Goal: Task Accomplishment & Management: Use online tool/utility

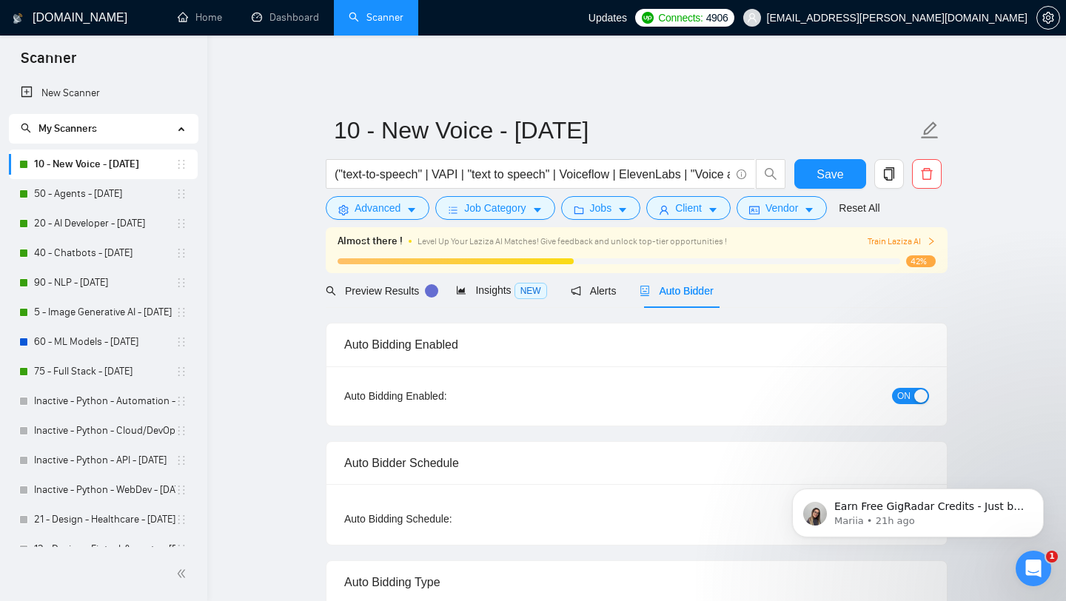
click at [77, 23] on h1 "[DOMAIN_NAME]" at bounding box center [80, 18] width 95 height 36
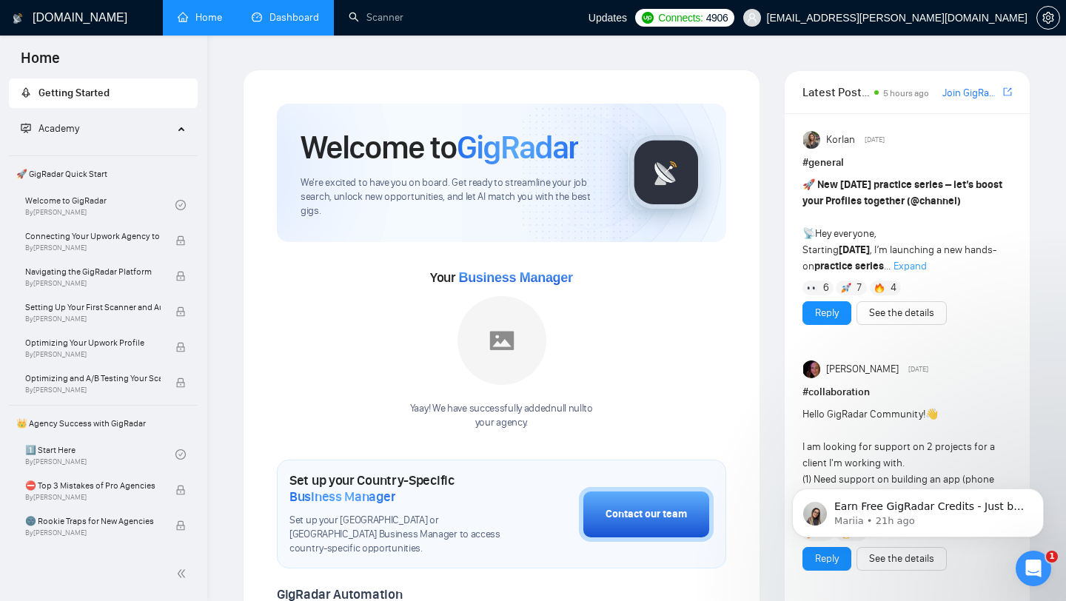
click at [316, 24] on link "Dashboard" at bounding box center [285, 17] width 67 height 13
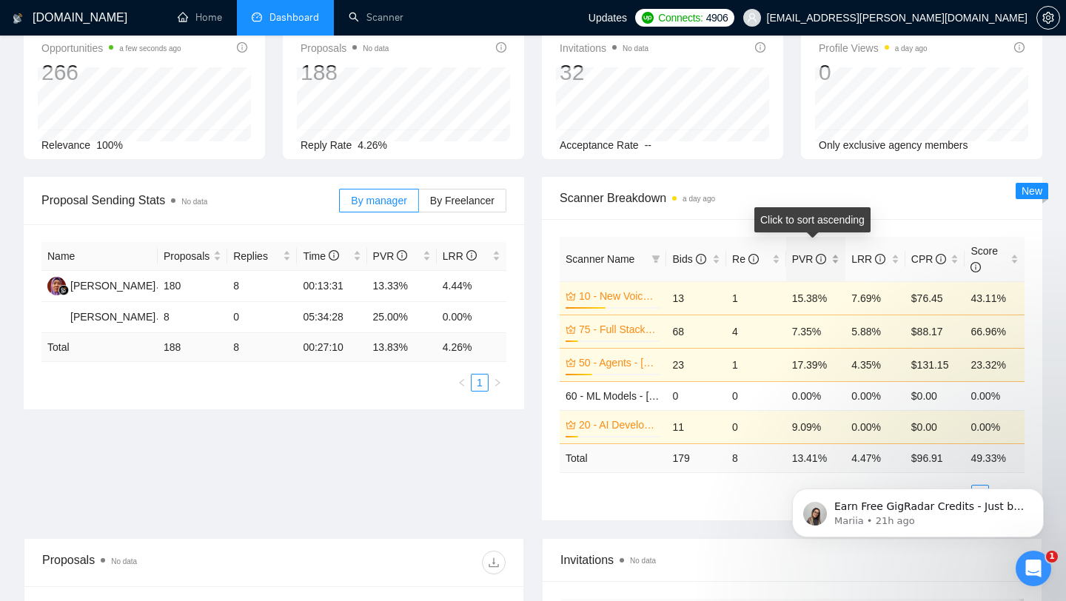
scroll to position [136, 0]
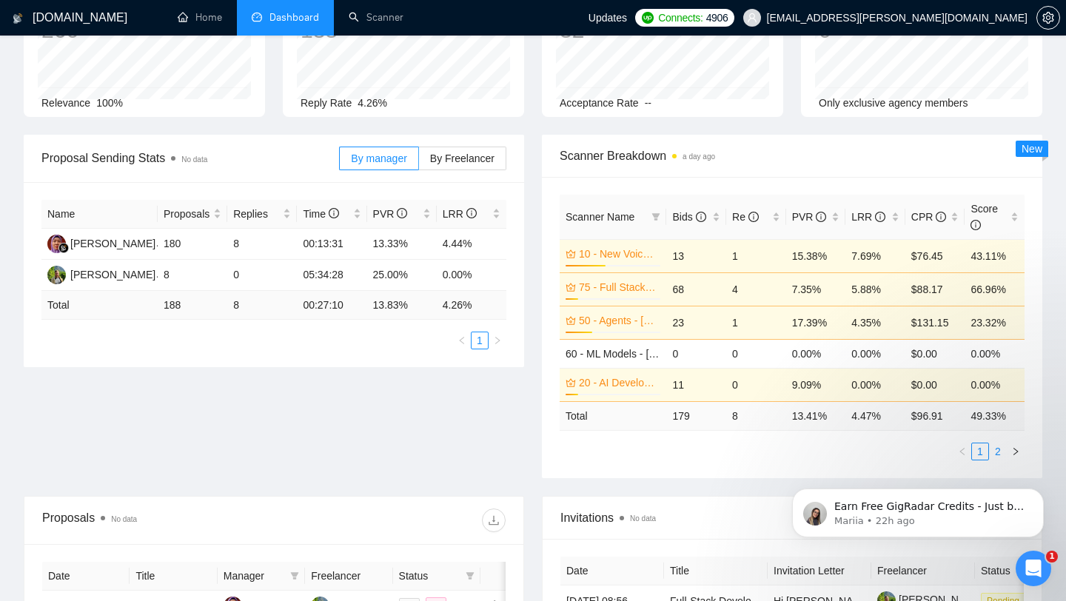
click at [994, 443] on link "2" at bounding box center [997, 451] width 16 height 16
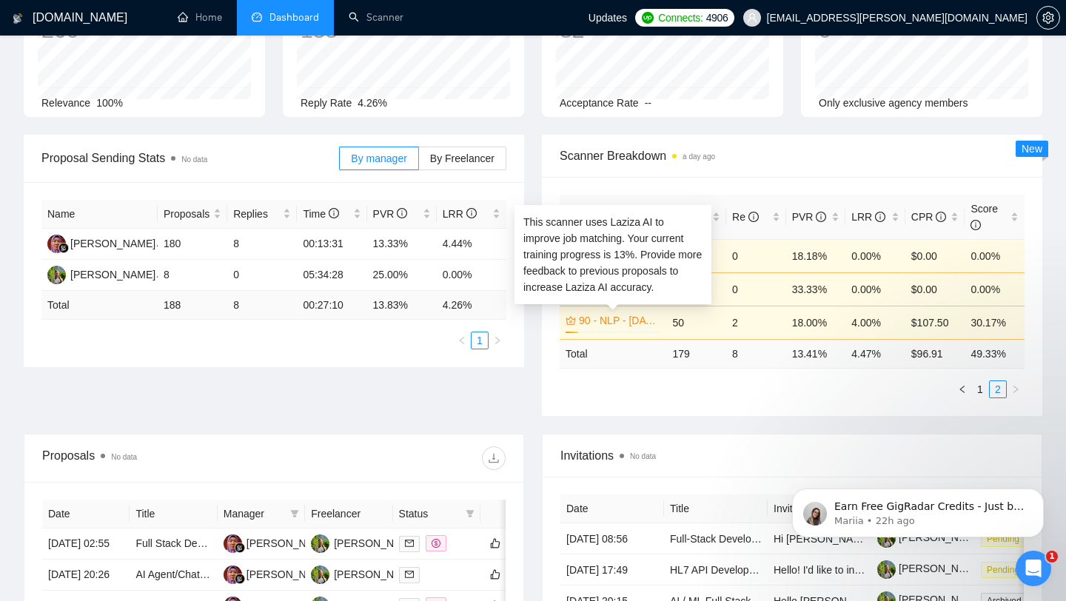
click at [624, 312] on link "90 - NLP - [DATE]" at bounding box center [618, 320] width 78 height 16
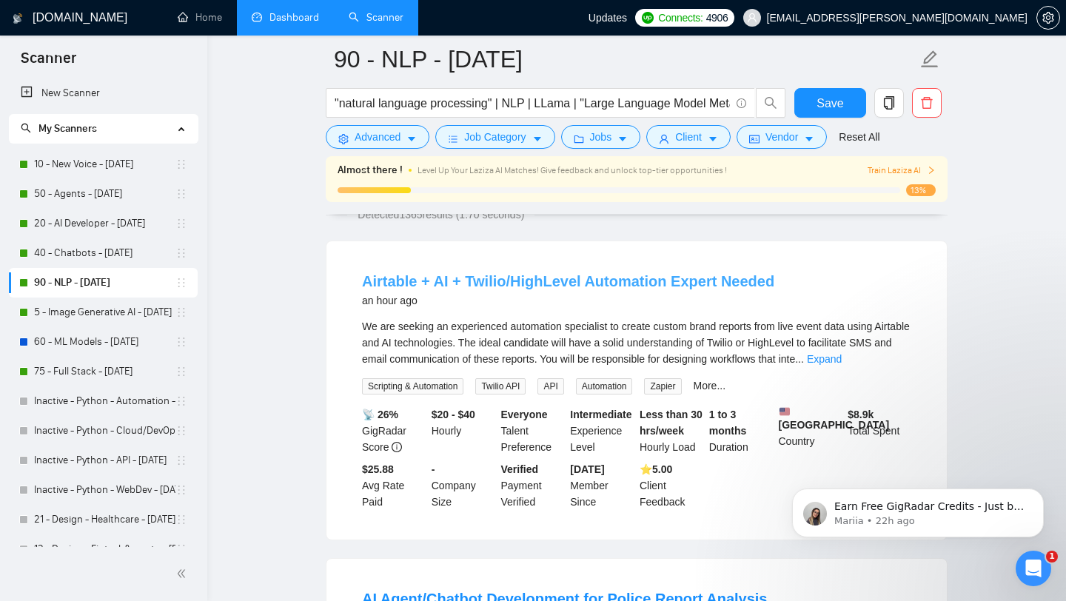
scroll to position [163, 0]
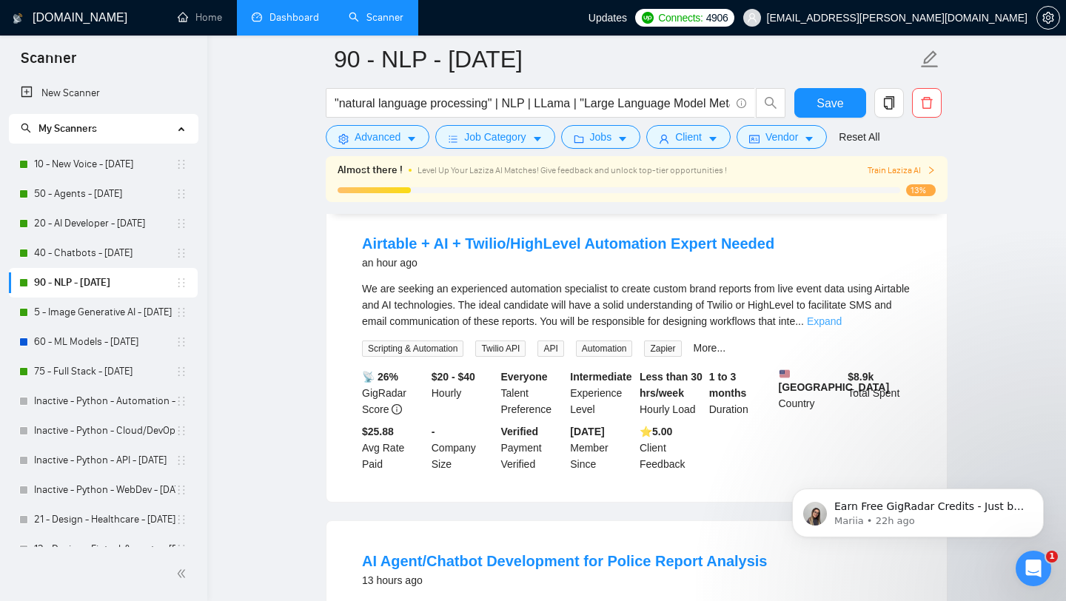
click at [841, 315] on link "Expand" at bounding box center [824, 321] width 35 height 12
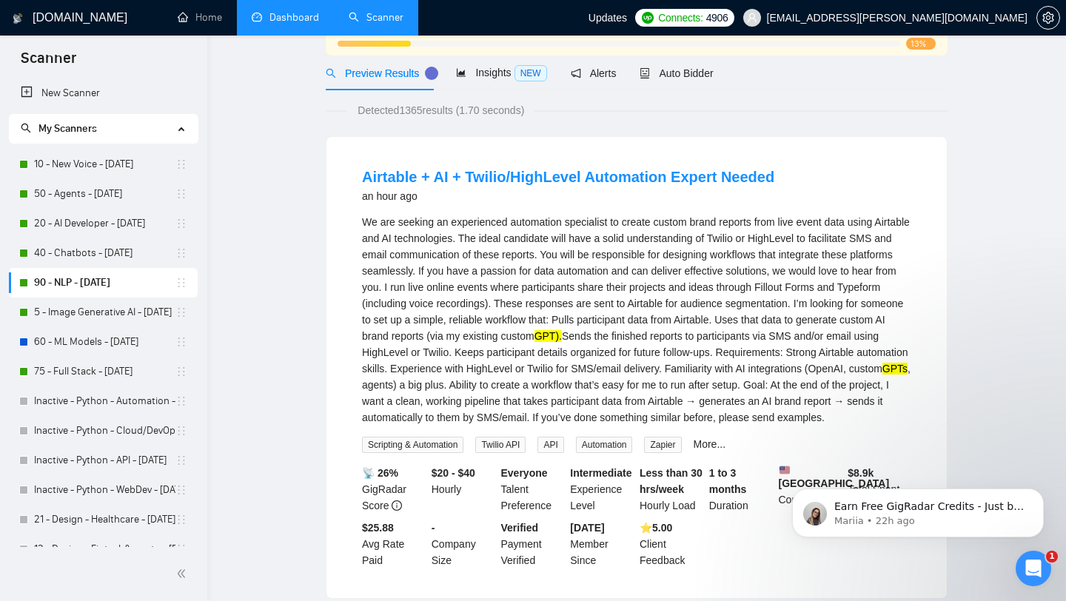
scroll to position [0, 0]
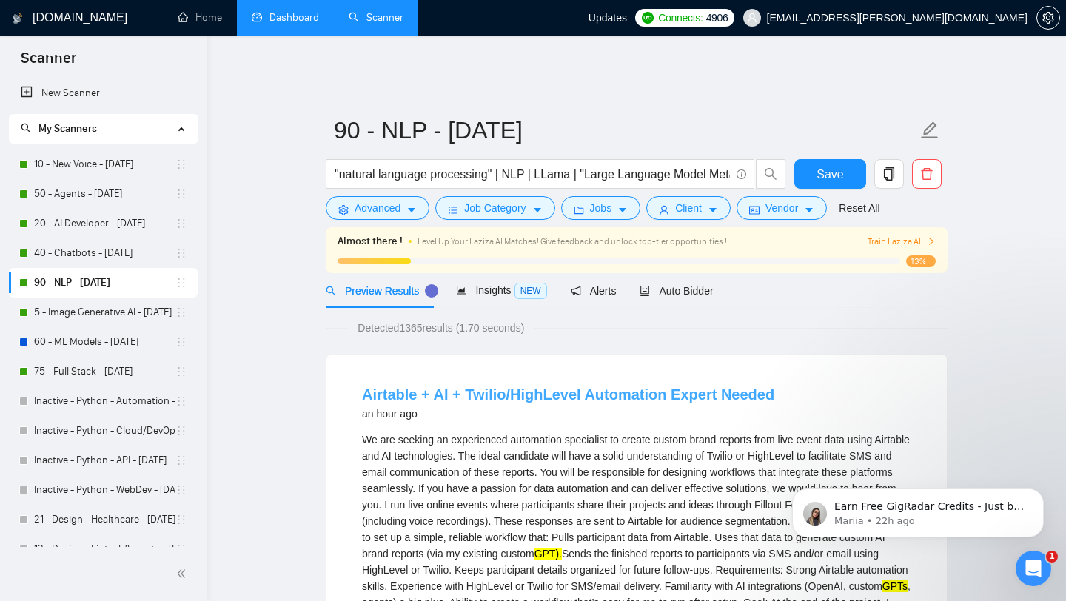
click at [552, 386] on link "Airtable + AI + Twilio/HighLevel Automation Expert Needed" at bounding box center [568, 394] width 412 height 16
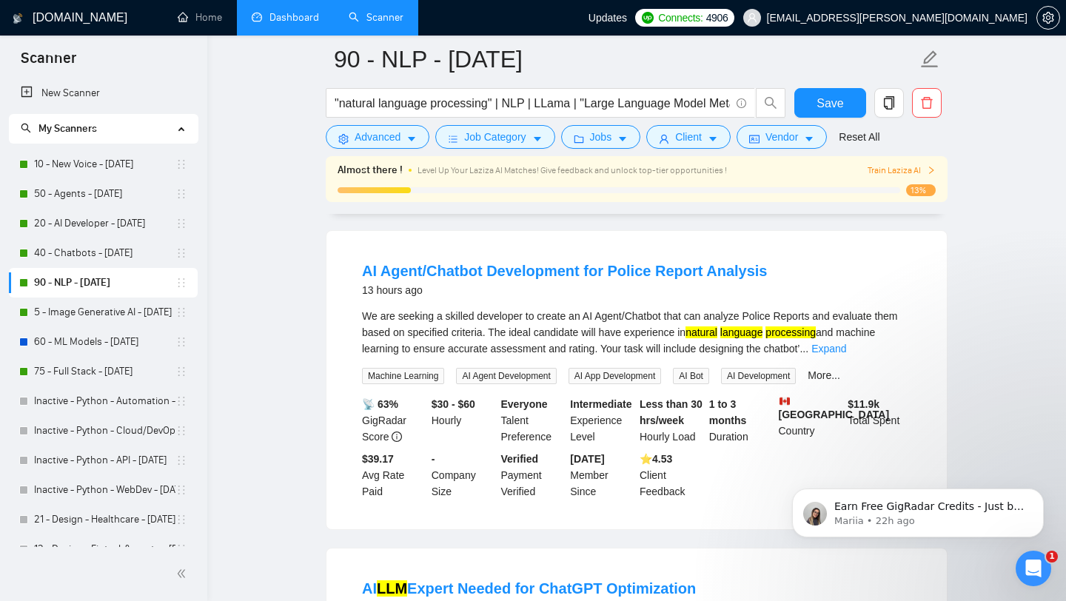
scroll to position [617, 0]
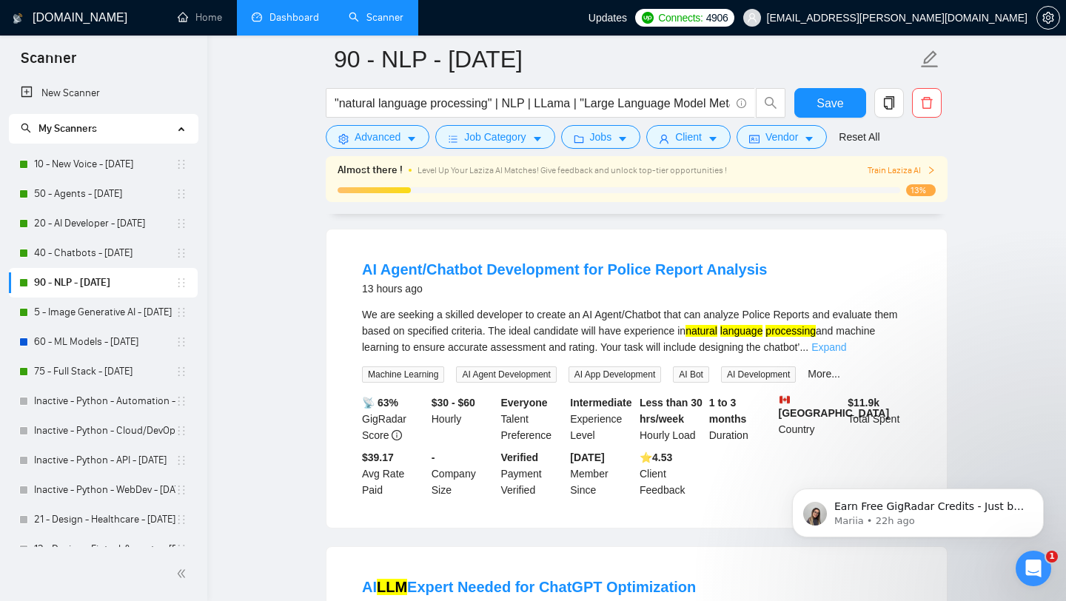
click at [846, 353] on link "Expand" at bounding box center [828, 347] width 35 height 12
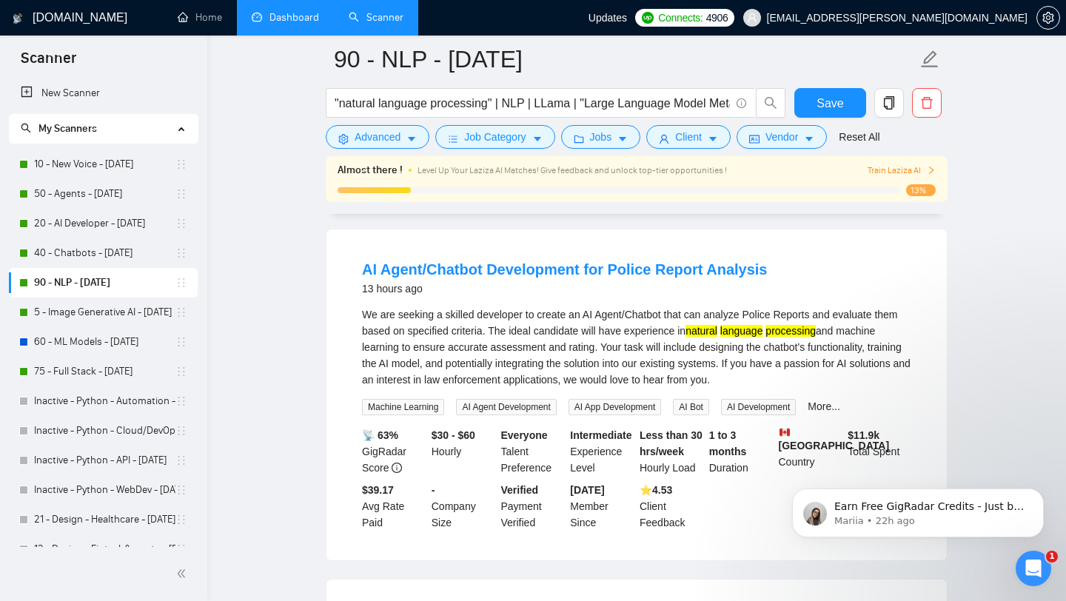
drag, startPoint x: 363, startPoint y: 327, endPoint x: 864, endPoint y: 400, distance: 506.3
click at [864, 388] on div "We are seeking a skilled developer to create an AI Agent/Chatbot that can analy…" at bounding box center [636, 346] width 549 height 81
copy div "We are seeking a skilled developer to create an AI Agent/Chatbot that can analy…"
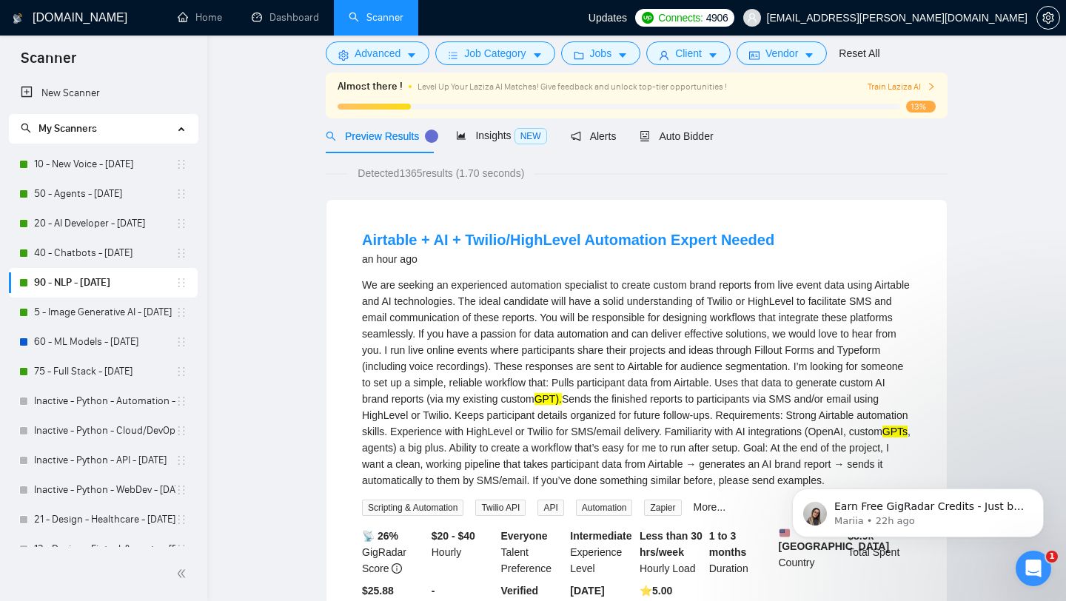
scroll to position [0, 0]
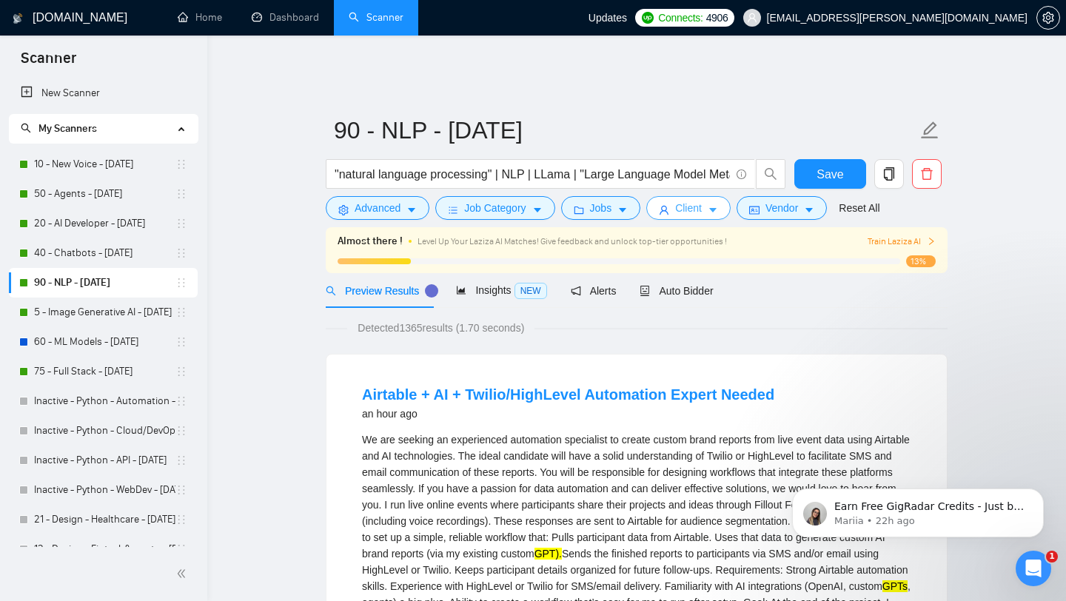
click at [712, 196] on button "Client" at bounding box center [688, 208] width 84 height 24
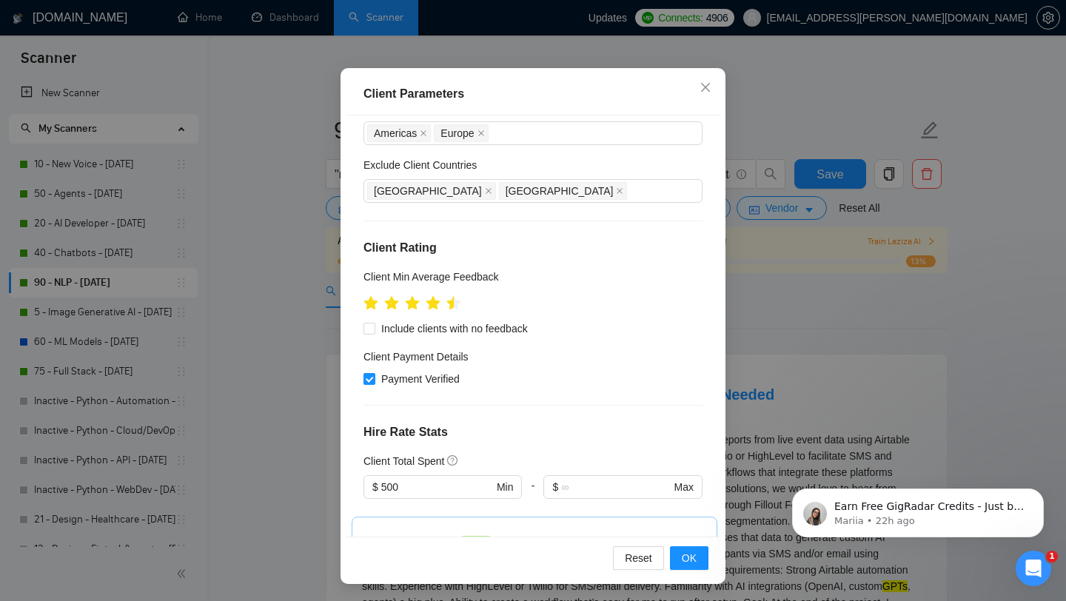
scroll to position [62, 0]
click at [459, 306] on icon "star" at bounding box center [453, 305] width 16 height 16
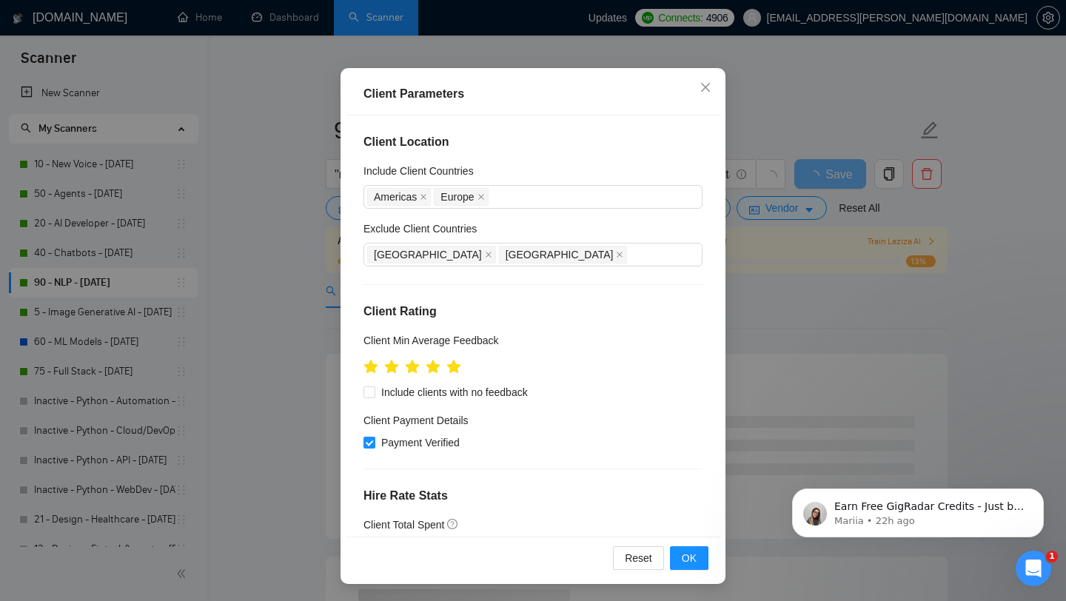
scroll to position [83, 0]
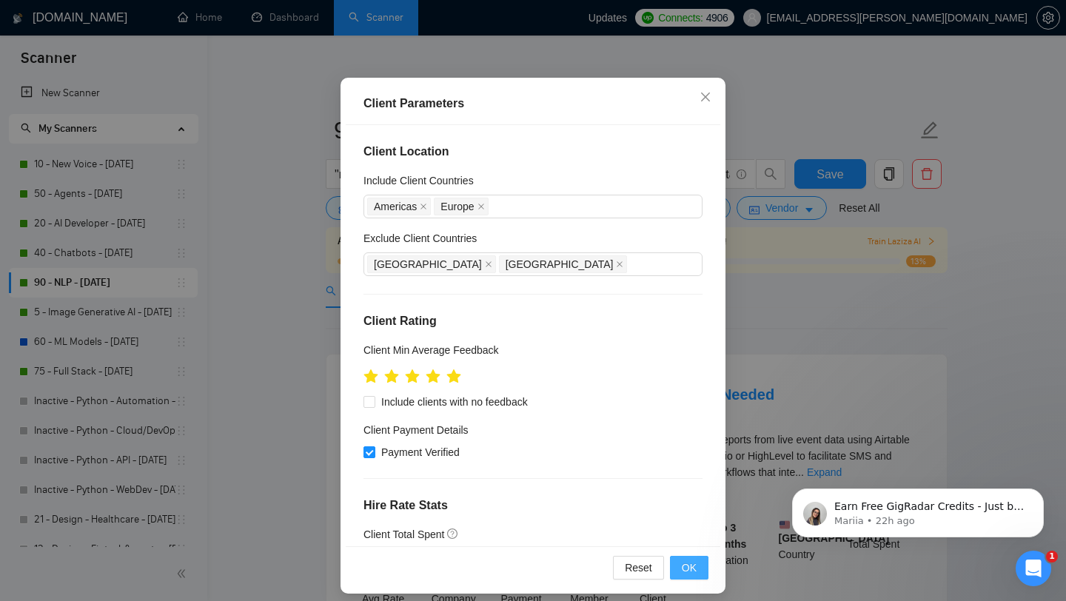
click at [689, 573] on span "OK" at bounding box center [689, 567] width 15 height 16
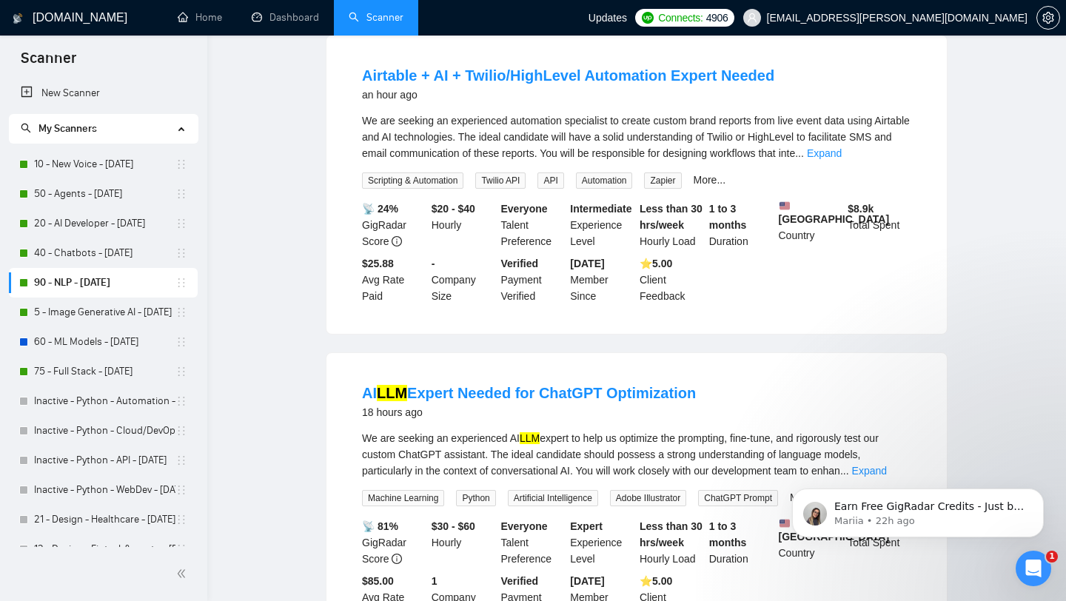
scroll to position [0, 0]
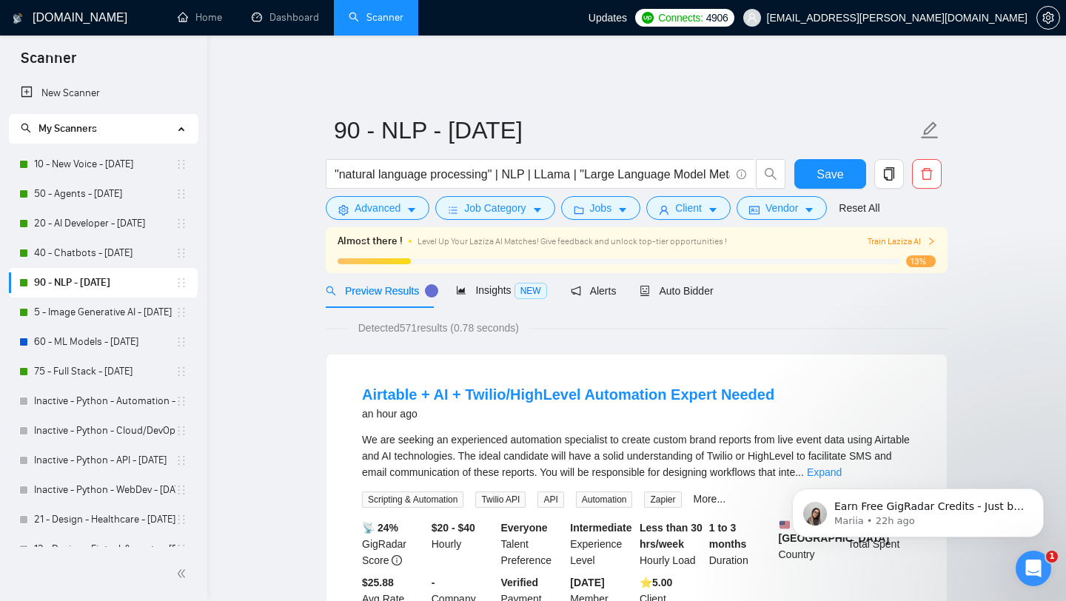
click at [880, 235] on span "Train Laziza AI" at bounding box center [901, 242] width 68 height 14
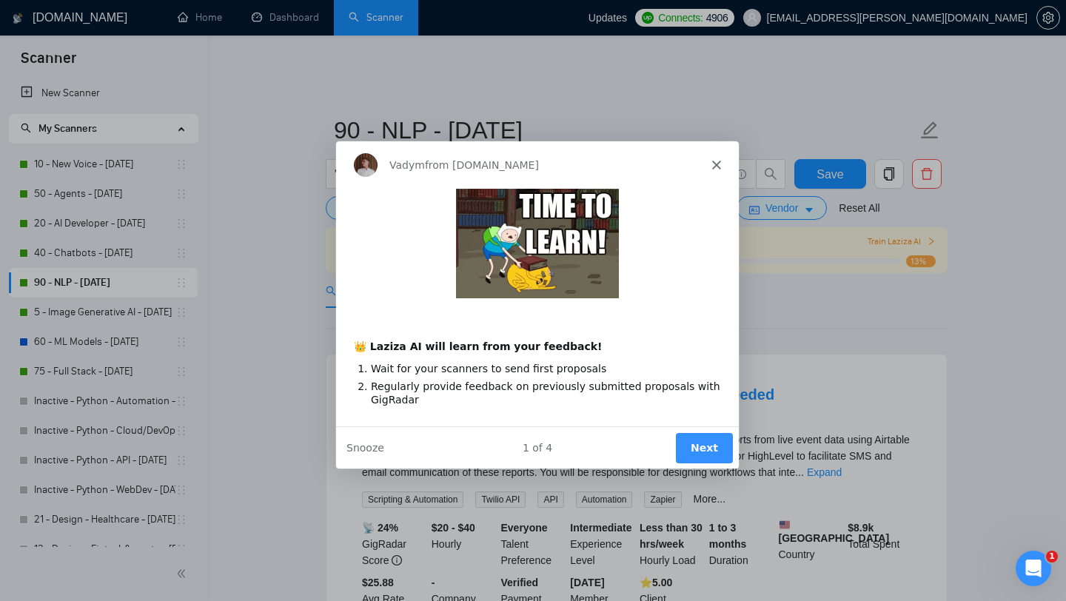
click at [707, 436] on button "Next" at bounding box center [703, 446] width 57 height 30
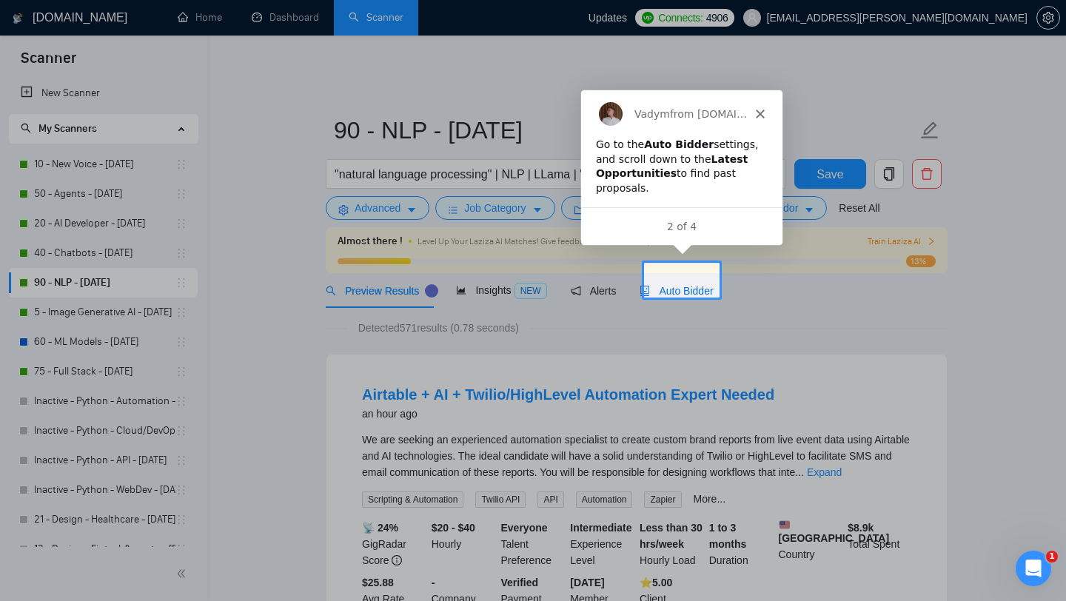
click at [695, 285] on span "Auto Bidder" at bounding box center [675, 291] width 73 height 12
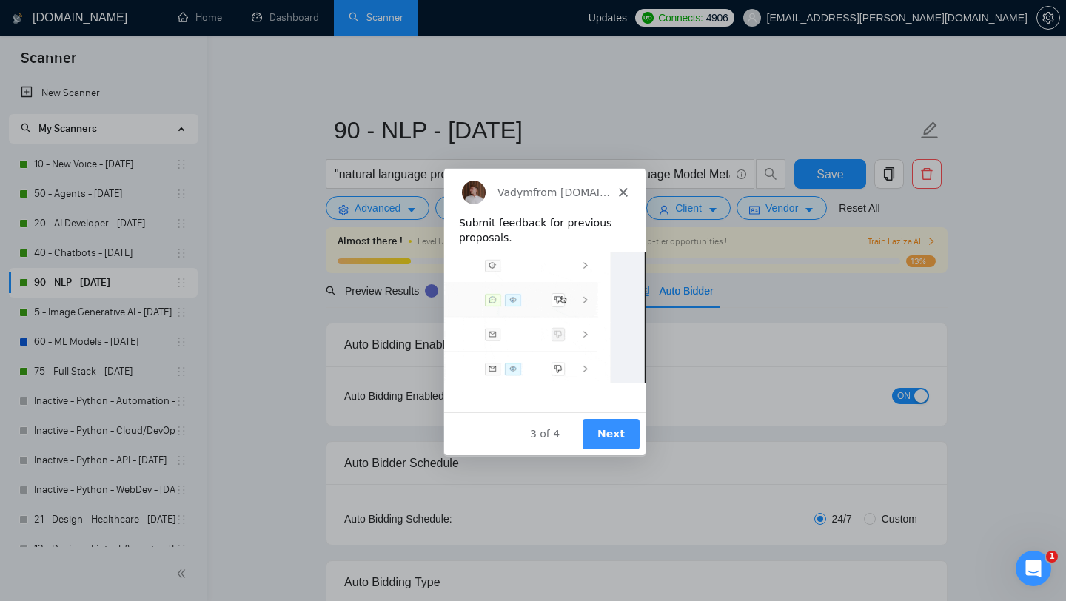
click at [615, 435] on button "Next" at bounding box center [610, 433] width 57 height 30
click at [617, 429] on button "Next" at bounding box center [610, 433] width 57 height 30
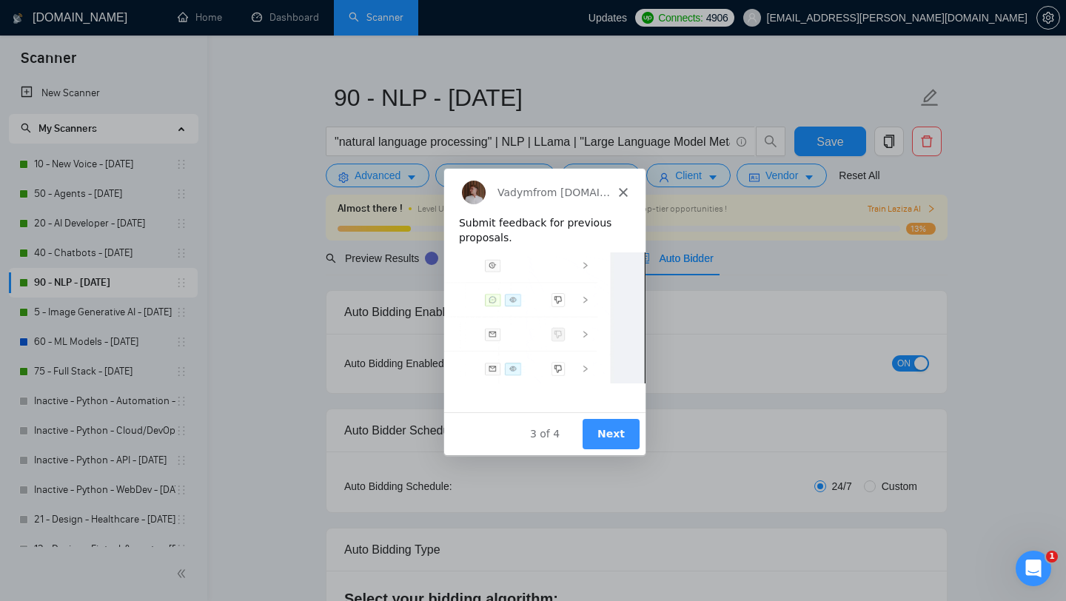
scroll to position [30, 0]
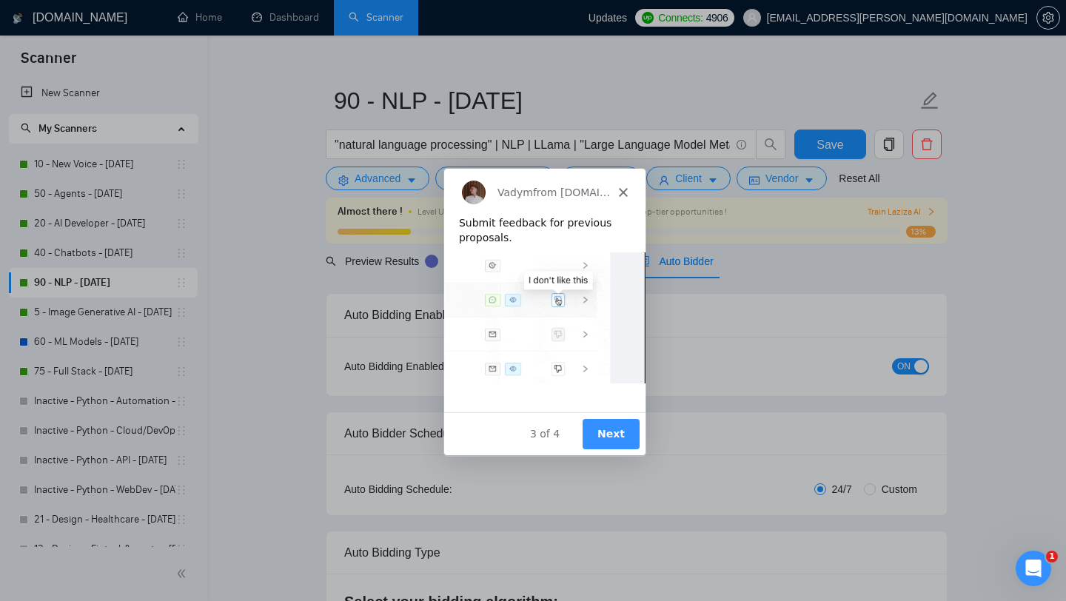
click at [602, 424] on button "Next" at bounding box center [610, 433] width 57 height 30
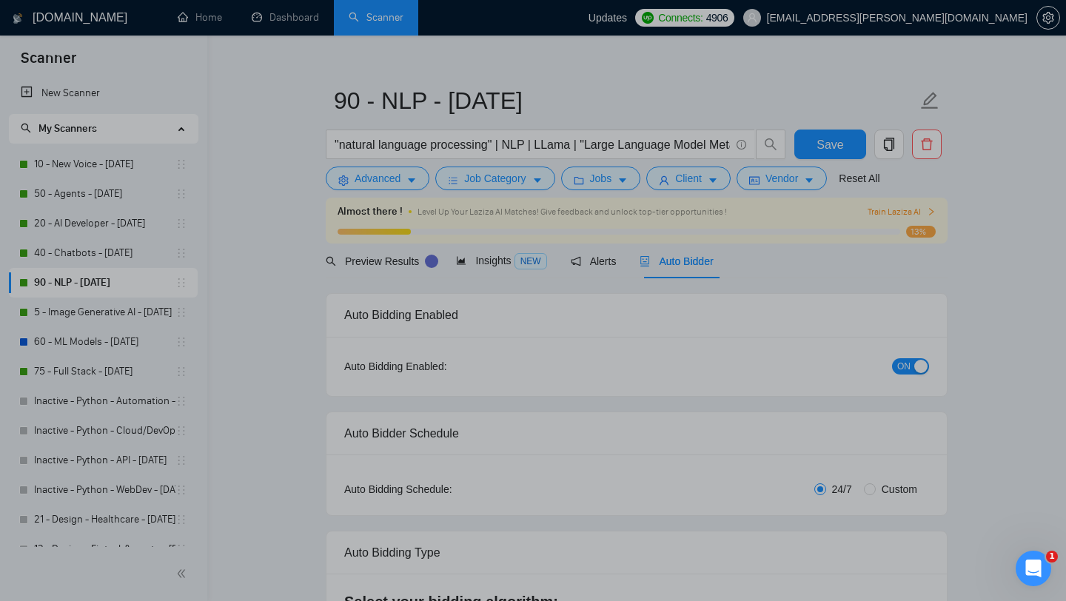
scroll to position [0, 0]
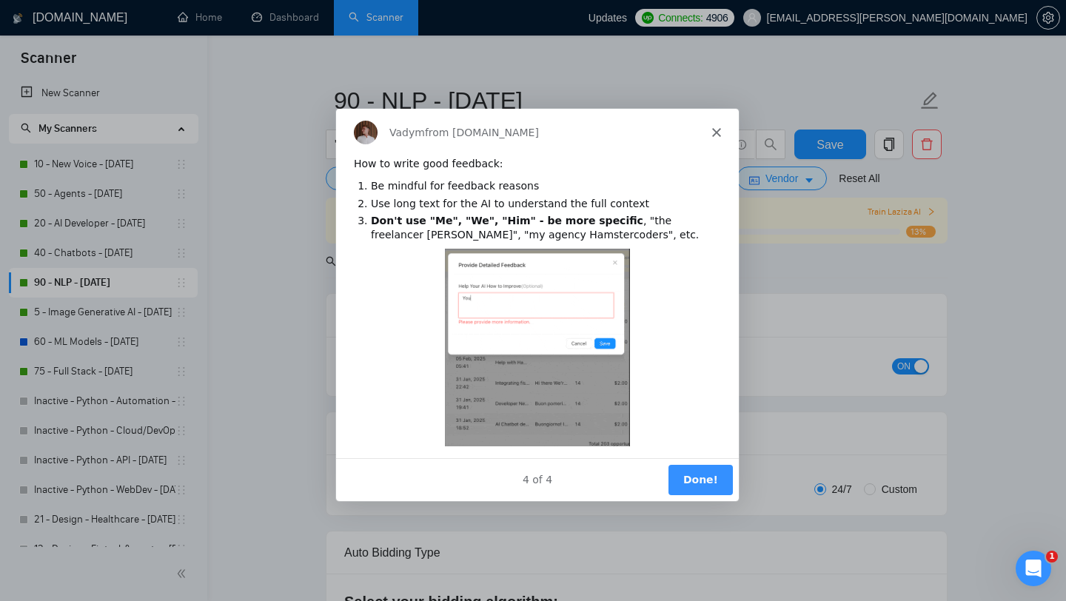
click at [695, 477] on button "Done!" at bounding box center [699, 478] width 64 height 30
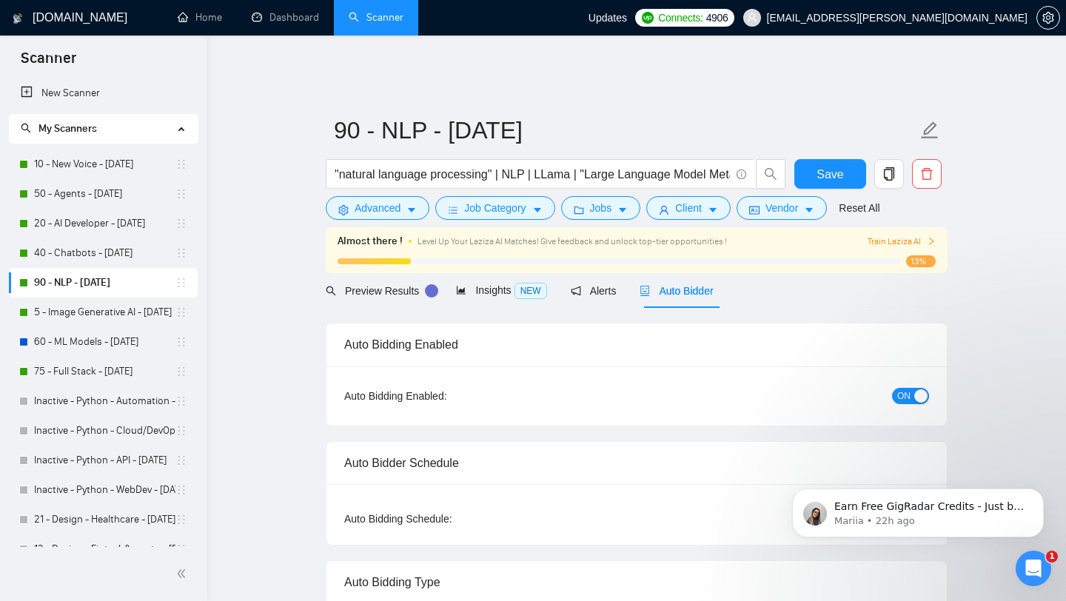
click at [38, 18] on h1 "[DOMAIN_NAME]" at bounding box center [80, 18] width 95 height 36
click at [827, 178] on button "Save" at bounding box center [830, 174] width 72 height 30
click at [78, 166] on link "10 - New Voice - [DATE]" at bounding box center [104, 164] width 141 height 30
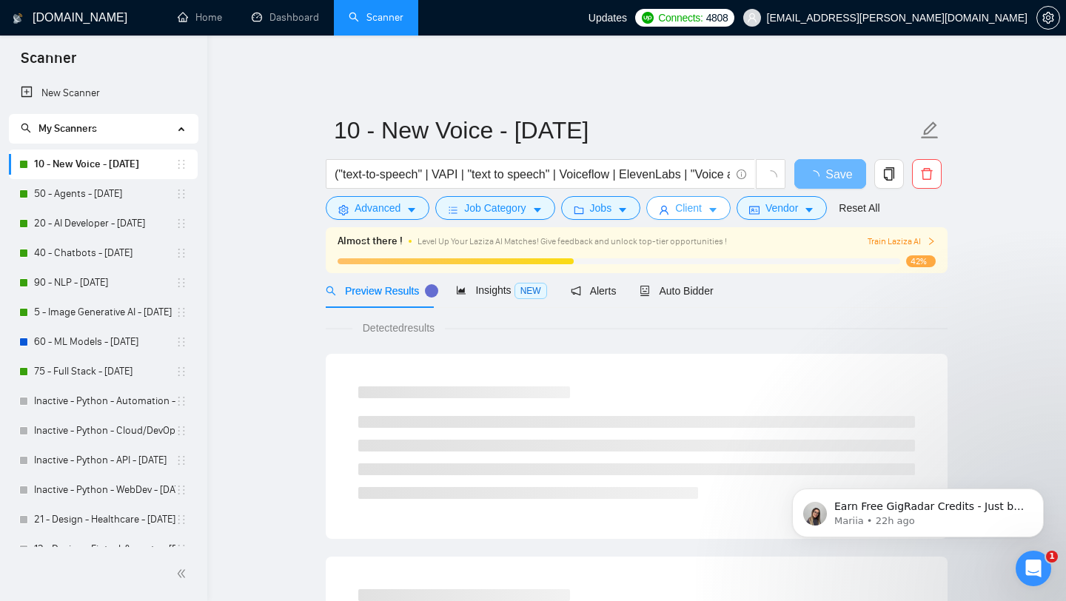
click at [702, 201] on span "Client" at bounding box center [688, 208] width 27 height 16
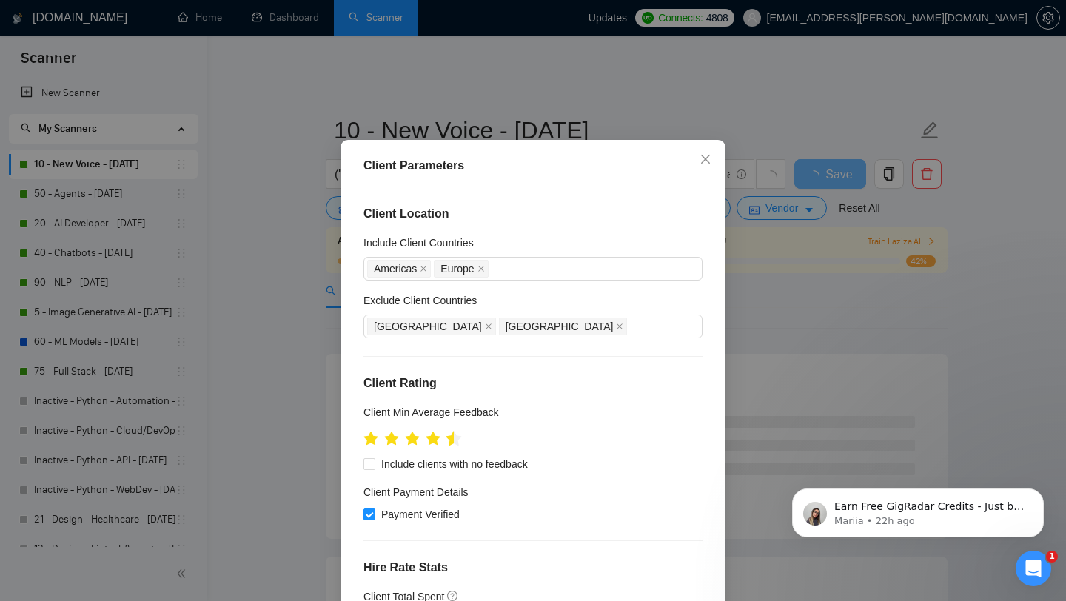
click at [453, 445] on icon "star" at bounding box center [454, 438] width 16 height 15
click at [459, 445] on icon "star" at bounding box center [454, 438] width 16 height 15
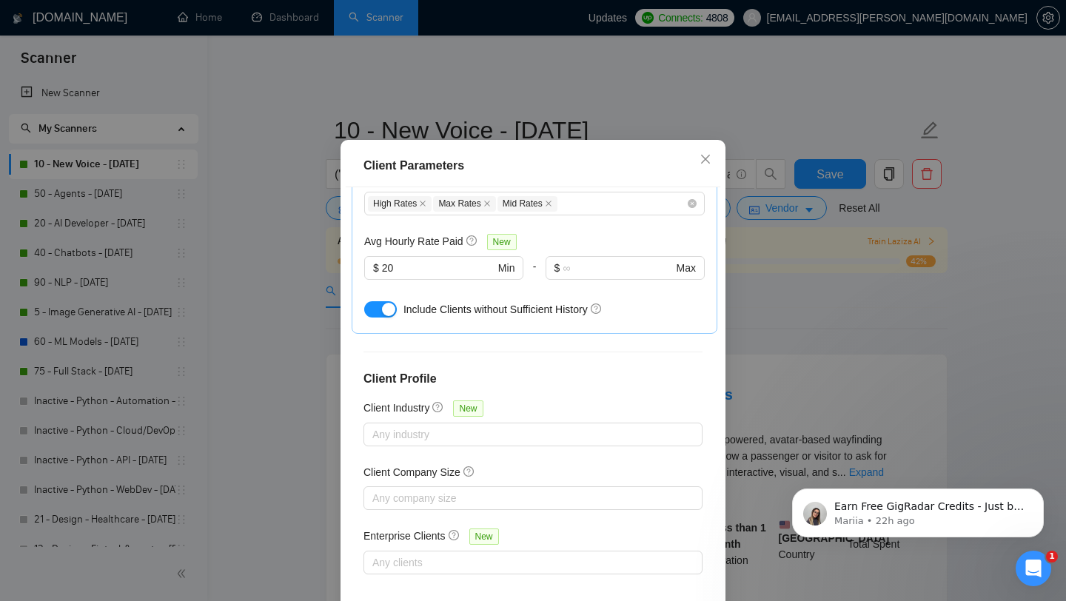
scroll to position [92, 0]
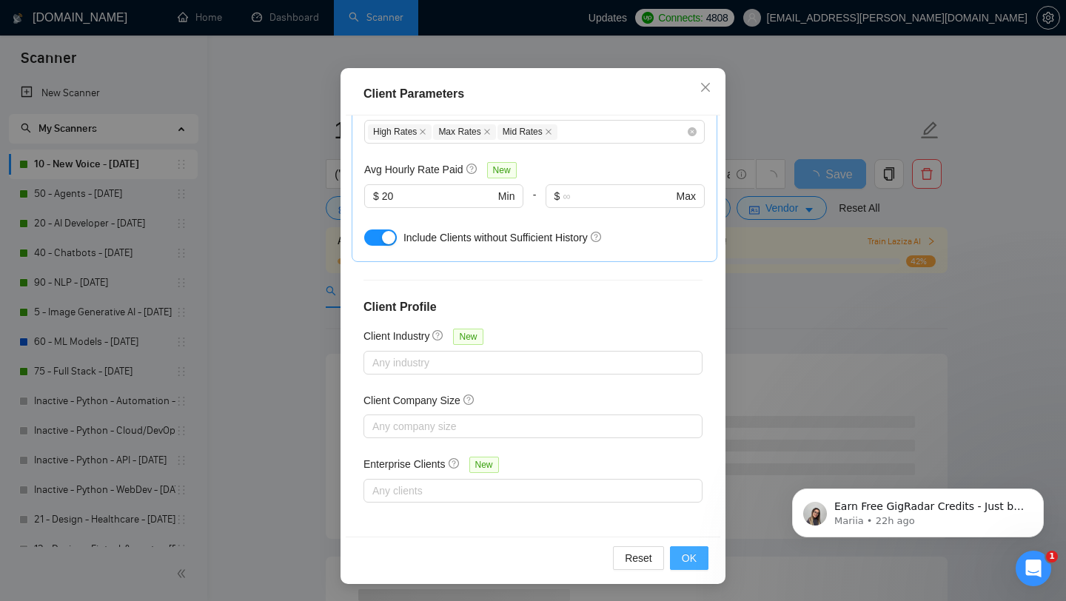
click at [694, 558] on span "OK" at bounding box center [689, 558] width 15 height 16
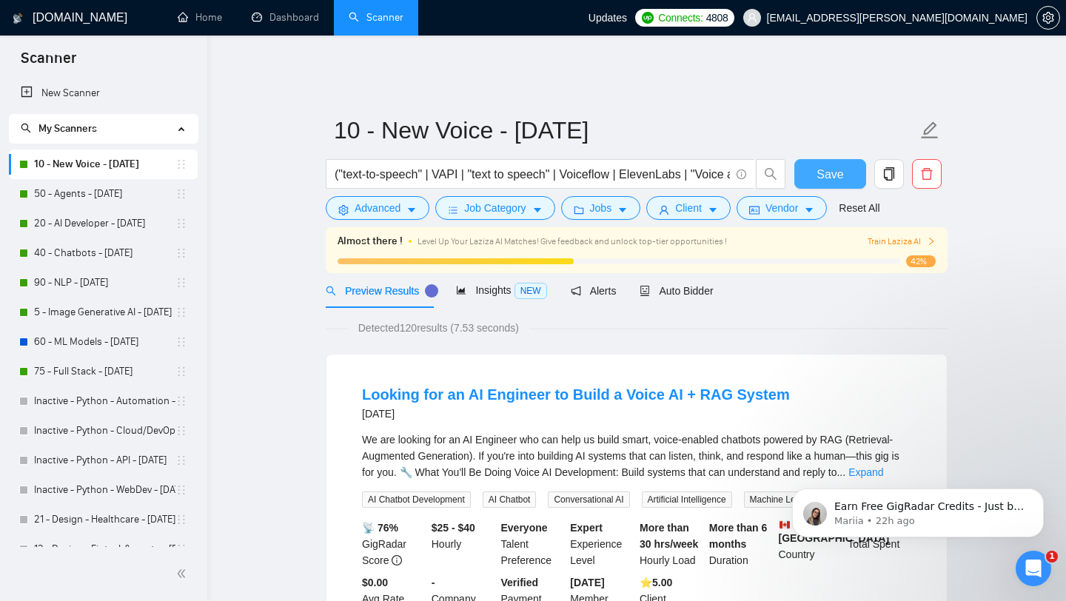
click at [830, 172] on span "Save" at bounding box center [829, 174] width 27 height 18
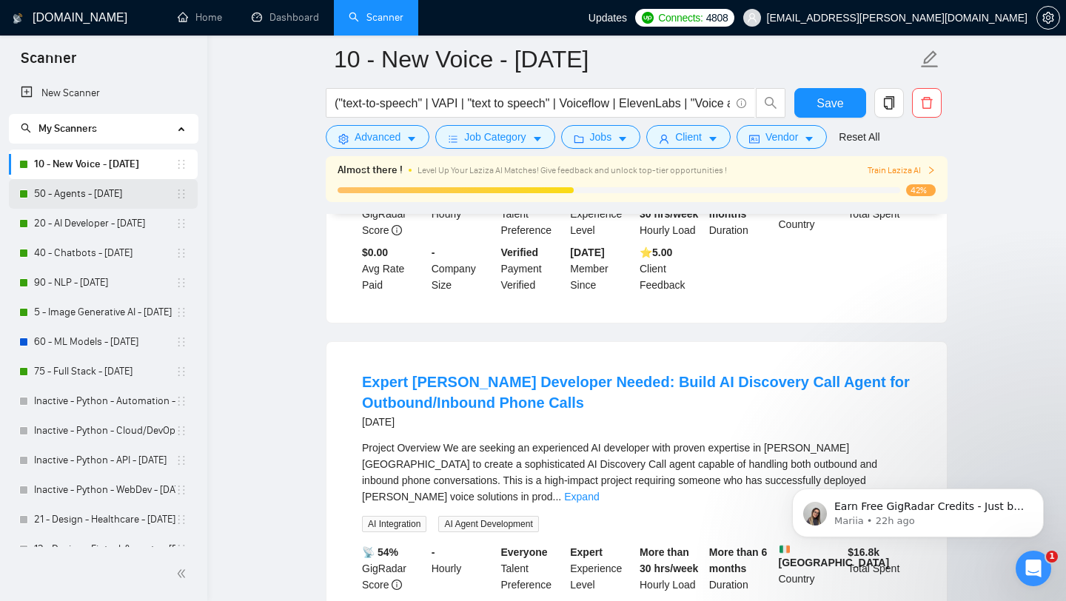
click at [92, 189] on link "50 - Agents - [DATE]" at bounding box center [104, 194] width 141 height 30
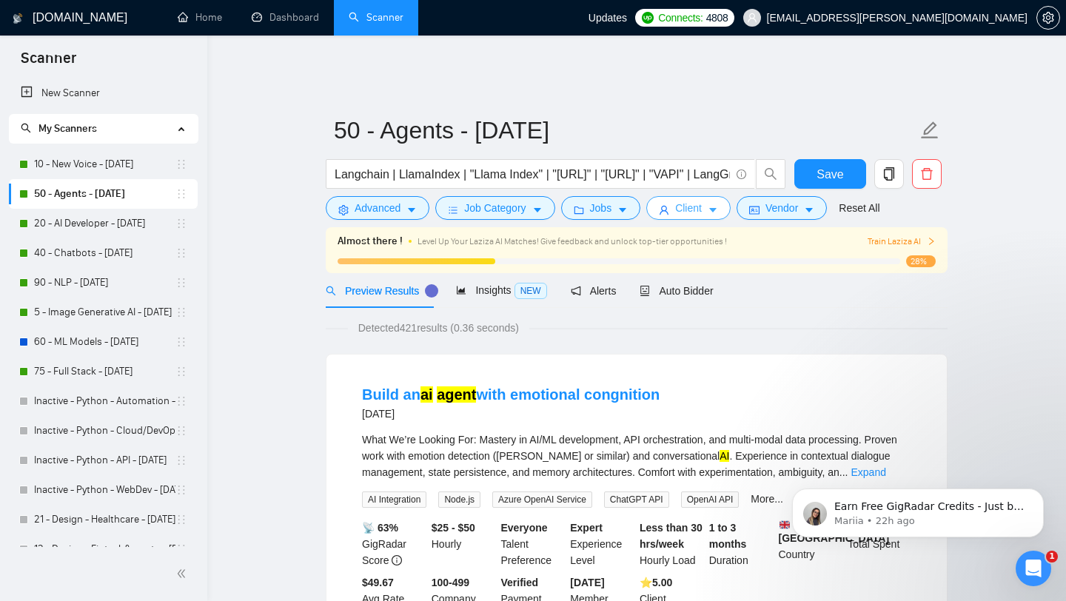
click at [700, 200] on span "Client" at bounding box center [688, 208] width 27 height 16
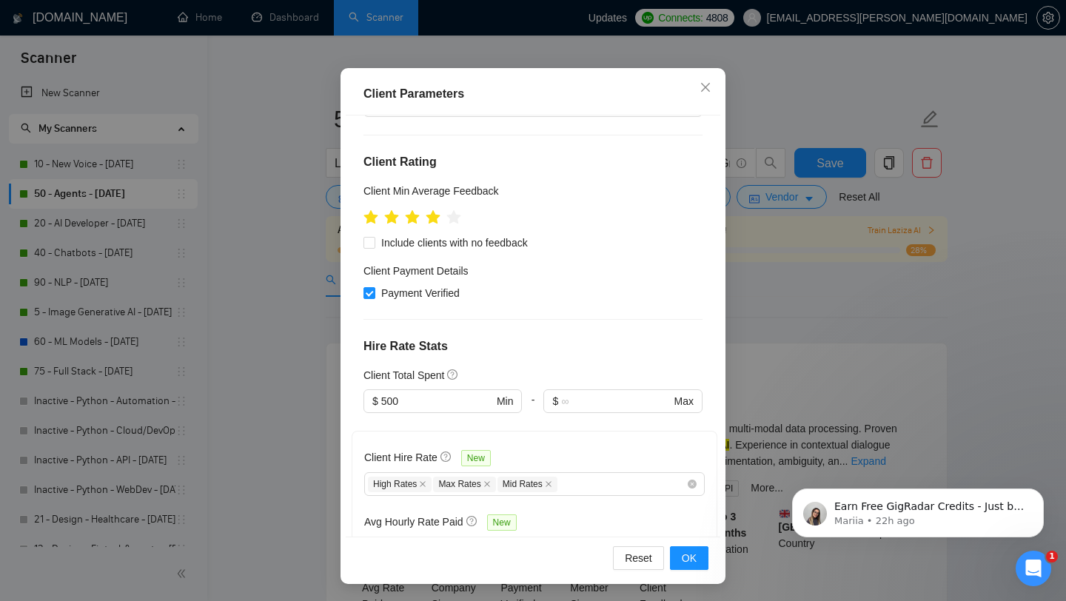
scroll to position [58, 0]
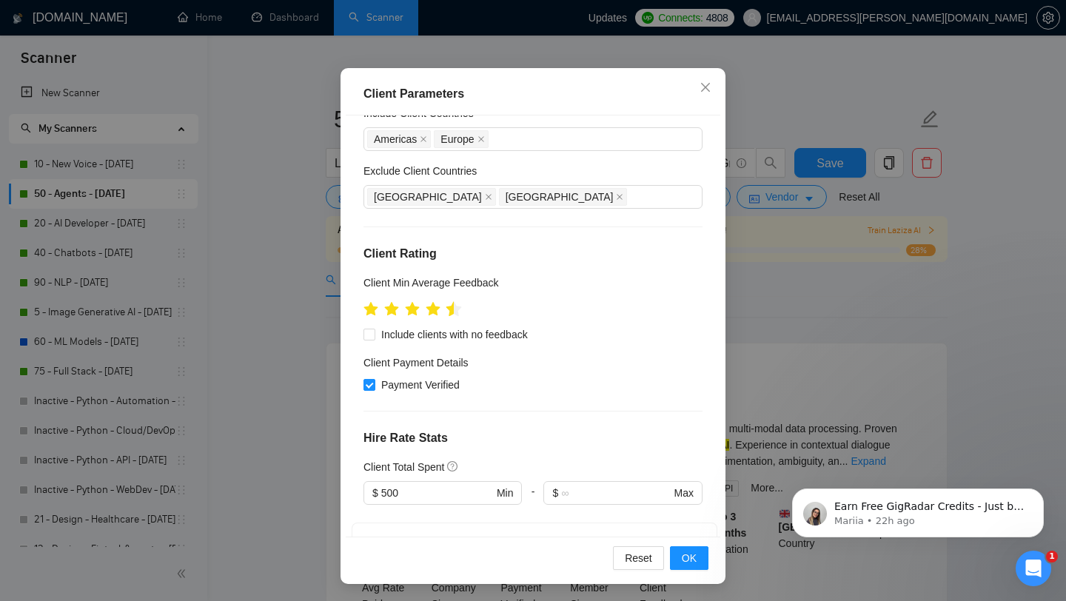
click at [448, 309] on icon "star" at bounding box center [454, 308] width 16 height 15
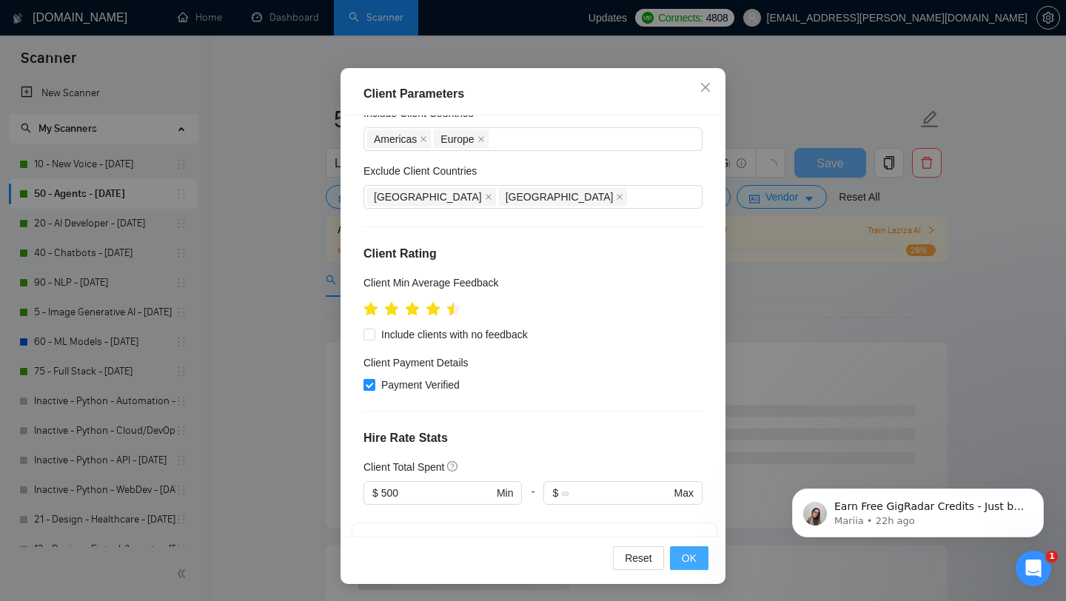
click at [699, 561] on button "OK" at bounding box center [689, 558] width 38 height 24
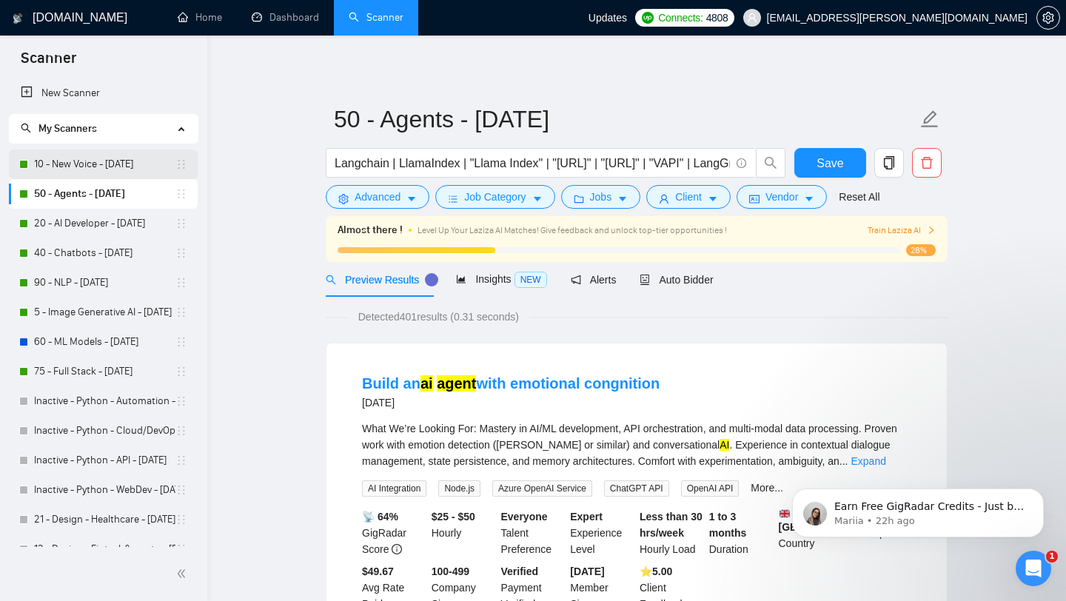
click at [89, 166] on link "10 - New Voice - [DATE]" at bounding box center [104, 164] width 141 height 30
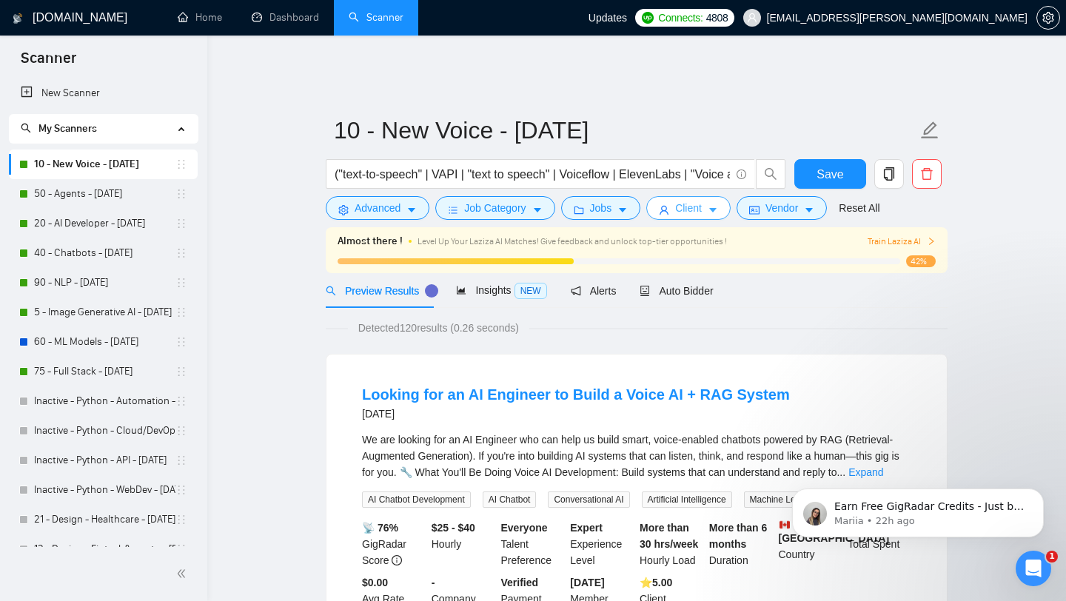
click at [667, 206] on icon "user" at bounding box center [663, 210] width 9 height 9
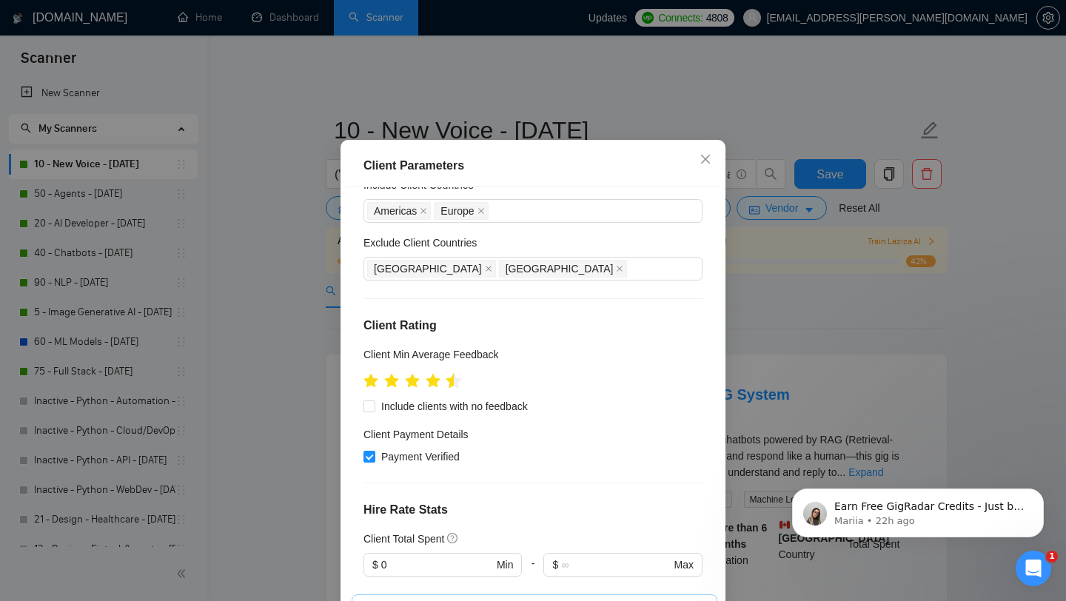
click at [451, 388] on icon "star" at bounding box center [454, 380] width 16 height 15
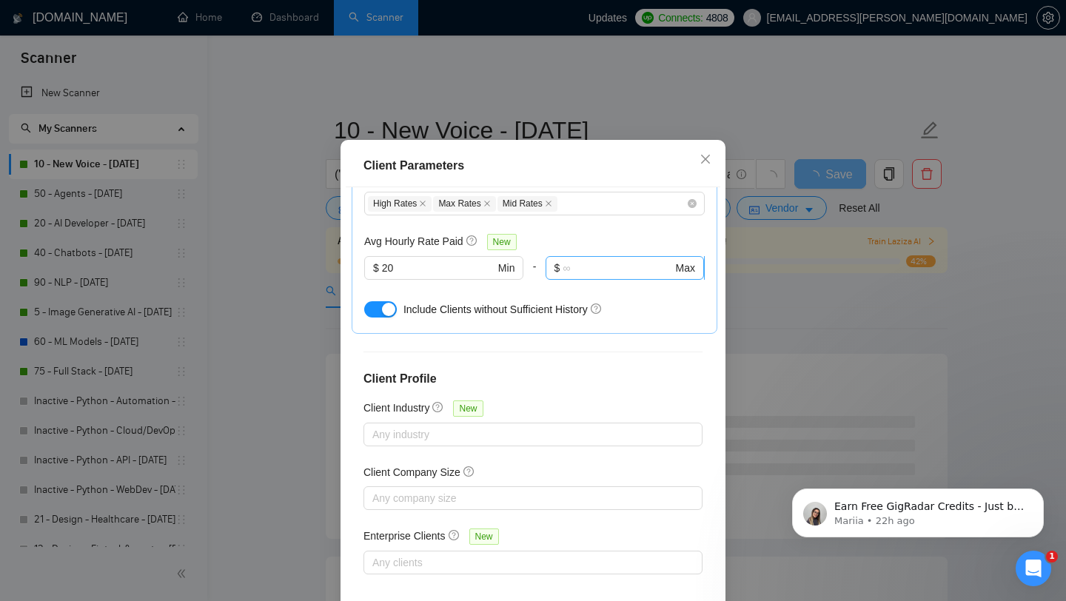
scroll to position [92, 0]
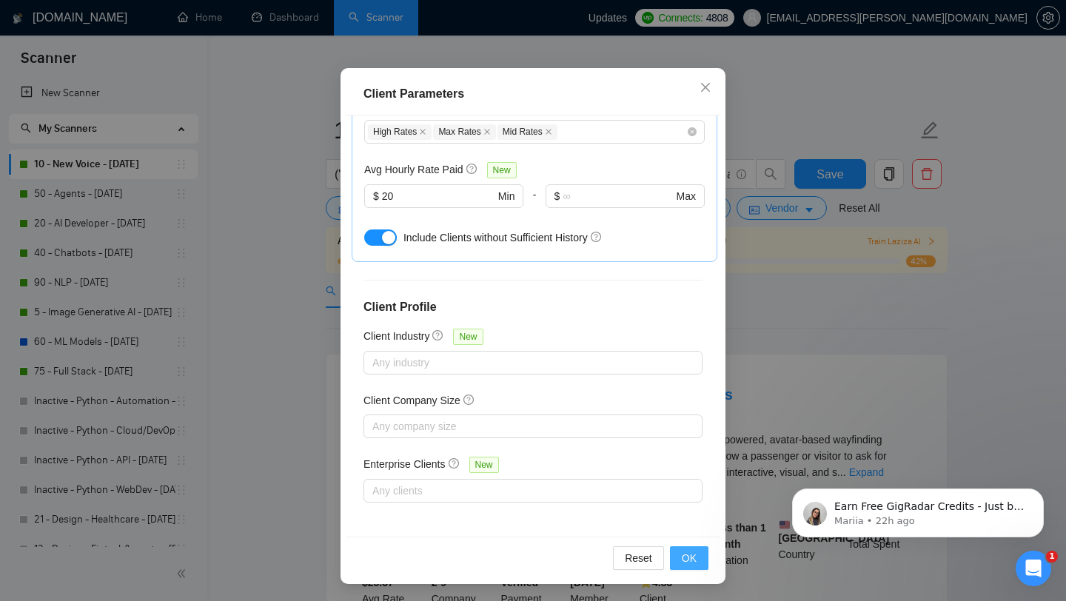
click at [699, 565] on button "OK" at bounding box center [689, 558] width 38 height 24
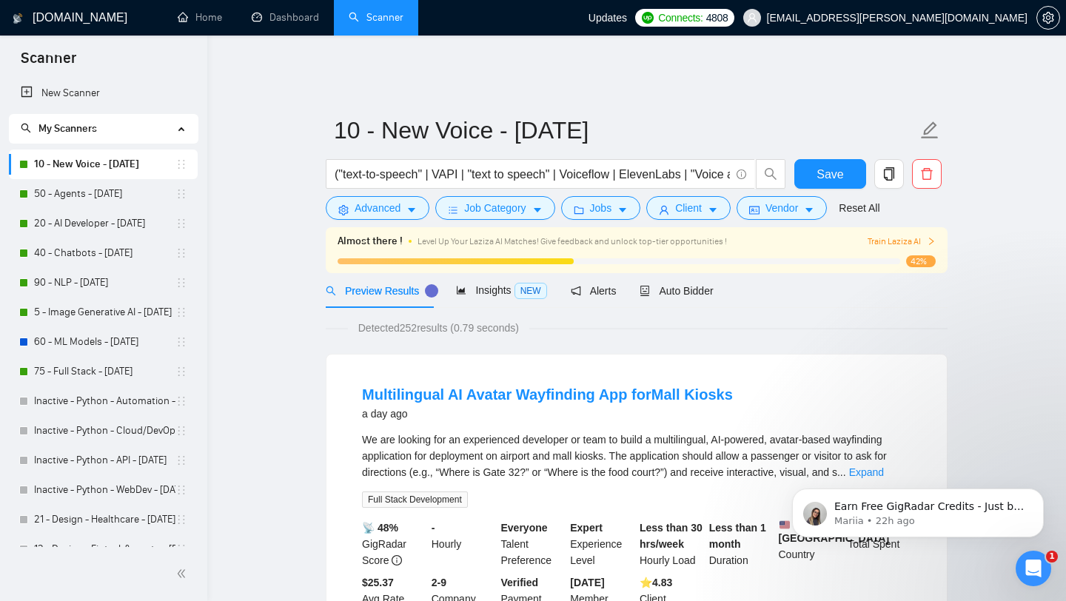
scroll to position [21, 0]
click at [832, 166] on span "Save" at bounding box center [829, 174] width 27 height 18
